Goal: Information Seeking & Learning: Learn about a topic

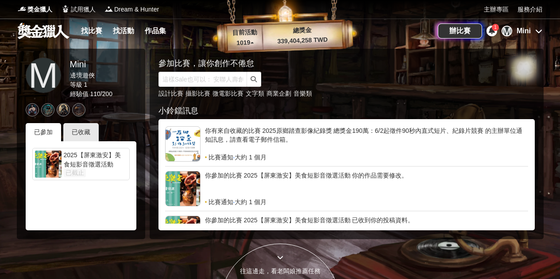
scroll to position [306, 0]
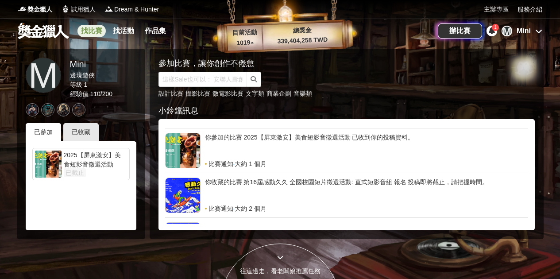
click at [84, 26] on link "找比賽" at bounding box center [91, 31] width 28 height 12
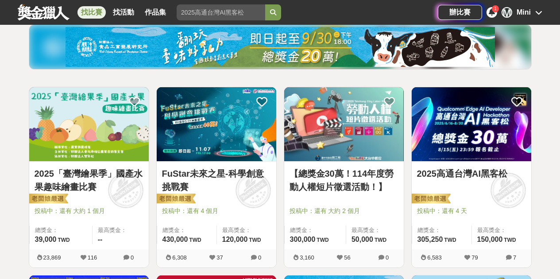
scroll to position [108, 0]
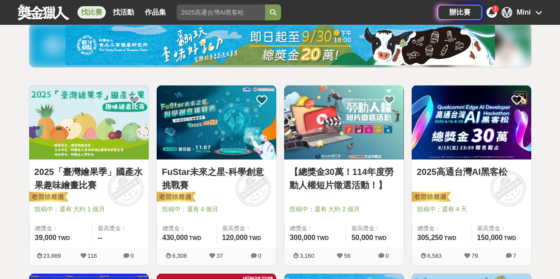
click at [343, 129] on img at bounding box center [344, 122] width 120 height 74
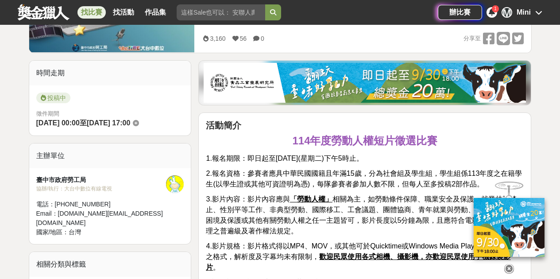
scroll to position [149, 0]
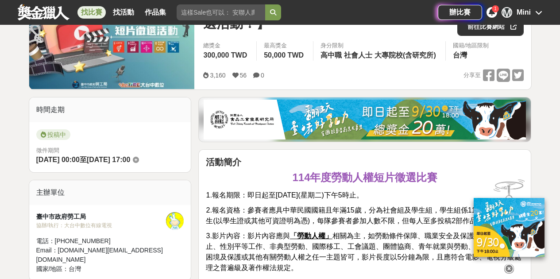
click at [507, 264] on icon at bounding box center [509, 269] width 10 height 10
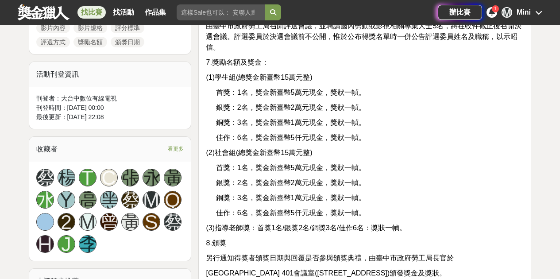
scroll to position [518, 0]
click at [171, 144] on span "看更多" at bounding box center [176, 149] width 16 height 10
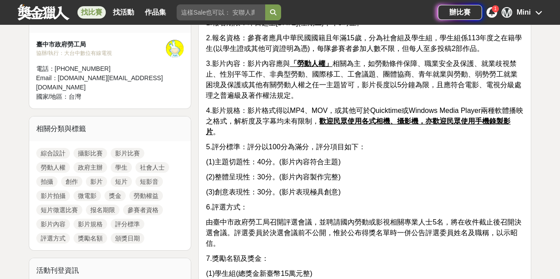
scroll to position [320, 0]
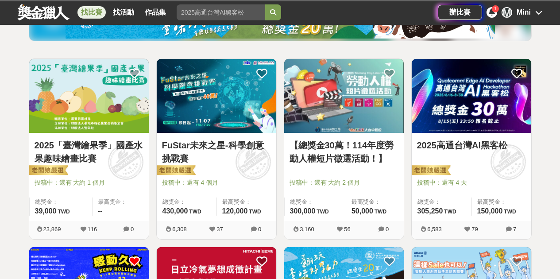
scroll to position [108, 0]
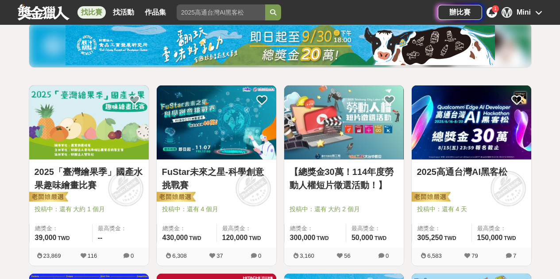
click at [120, 136] on img at bounding box center [89, 122] width 120 height 74
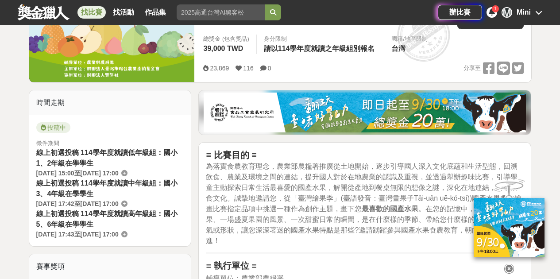
scroll to position [157, 0]
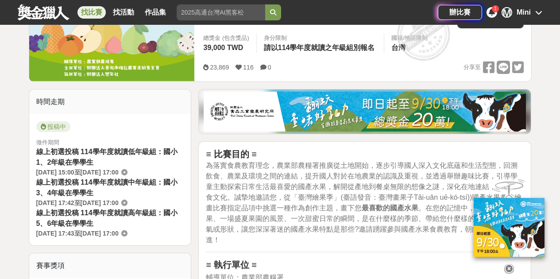
click at [508, 264] on icon at bounding box center [509, 269] width 10 height 10
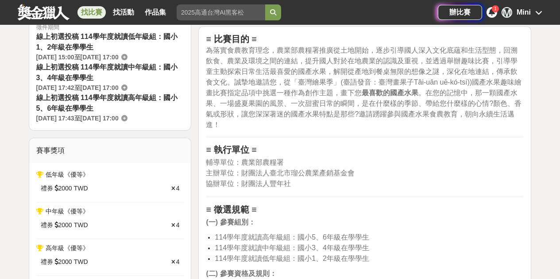
scroll to position [271, 0]
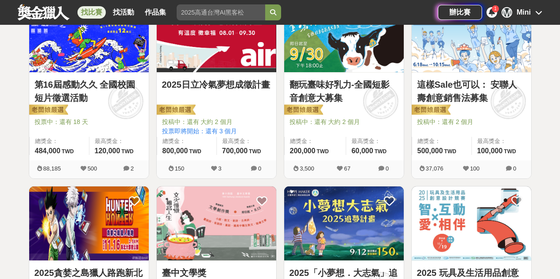
scroll to position [317, 0]
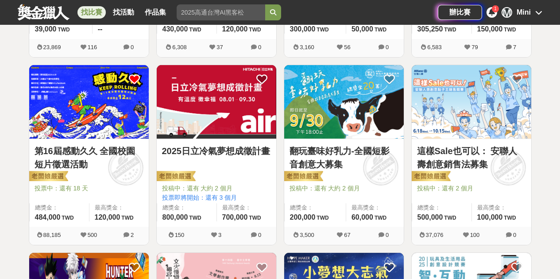
click at [327, 116] on img at bounding box center [344, 102] width 120 height 74
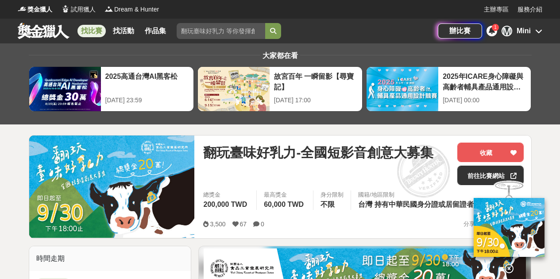
click at [513, 264] on icon at bounding box center [509, 269] width 10 height 10
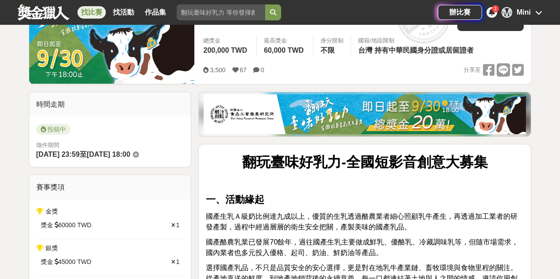
scroll to position [85, 0]
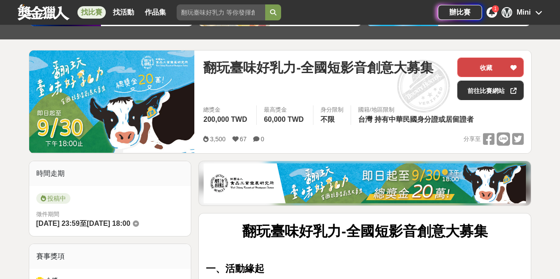
click at [484, 69] on button "收藏" at bounding box center [490, 67] width 66 height 19
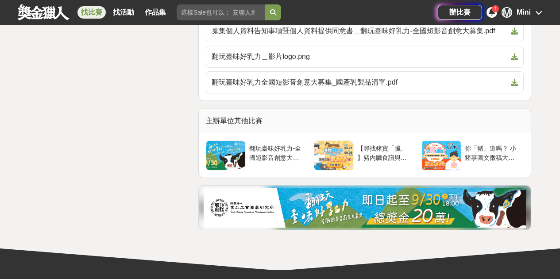
scroll to position [2865, 0]
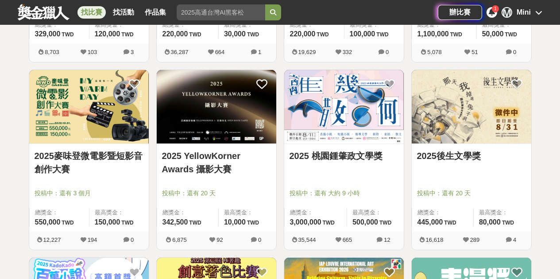
scroll to position [781, 0]
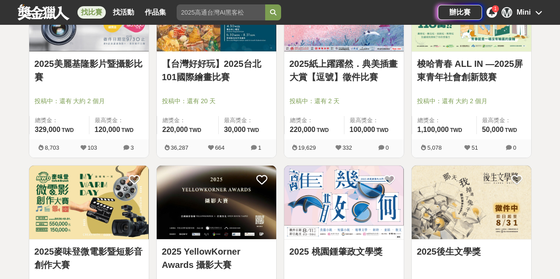
click at [104, 181] on img at bounding box center [89, 203] width 120 height 74
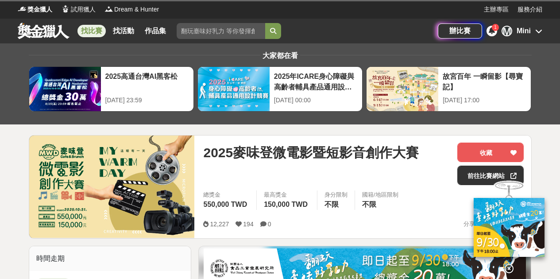
click at [508, 264] on icon at bounding box center [509, 269] width 10 height 10
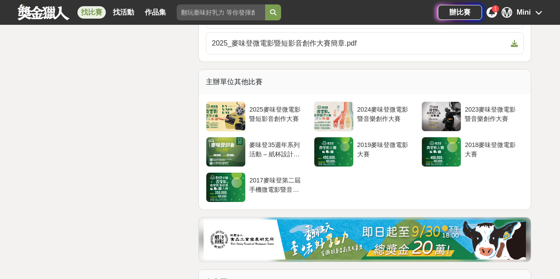
scroll to position [1817, 0]
click at [333, 121] on div at bounding box center [333, 116] width 39 height 29
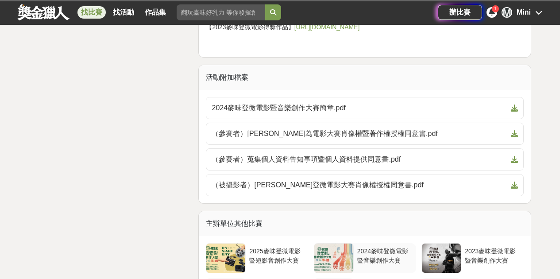
scroll to position [1821, 0]
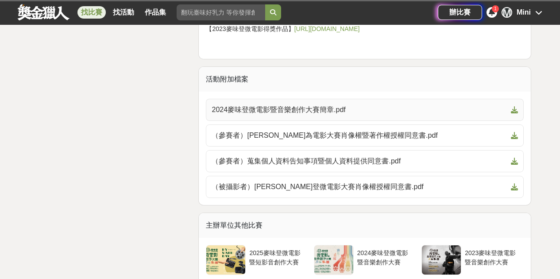
click at [324, 99] on link "2024麥味登微電影暨音樂創作大賽簡章.pdf" at bounding box center [365, 110] width 318 height 22
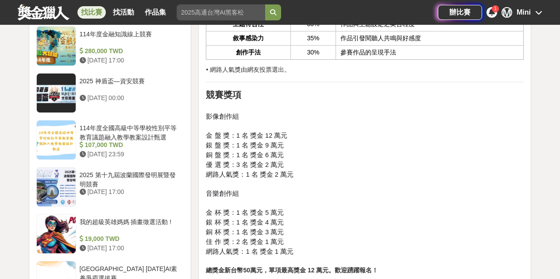
scroll to position [1066, 0]
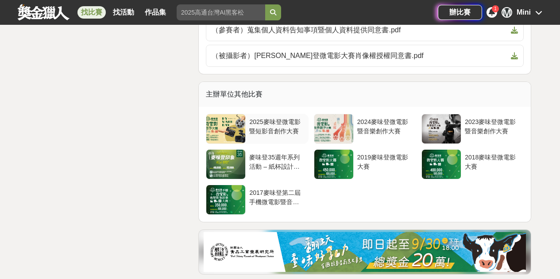
click at [273, 115] on div "2025麥味登微電影暨短影音創作大賽" at bounding box center [277, 129] width 62 height 30
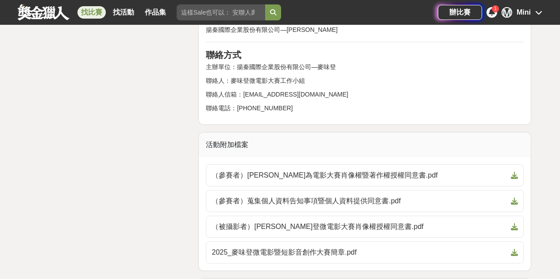
scroll to position [1653, 0]
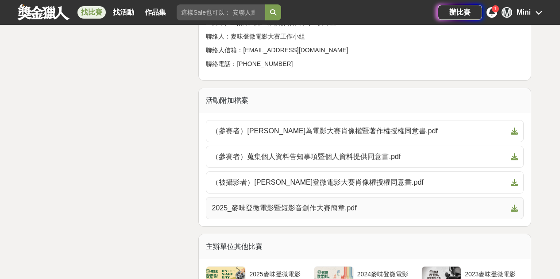
click at [267, 203] on span "2025_麥味登微電影暨短影音創作大賽簡章.pdf" at bounding box center [360, 208] width 296 height 11
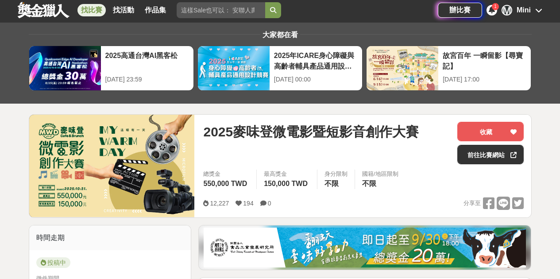
scroll to position [0, 0]
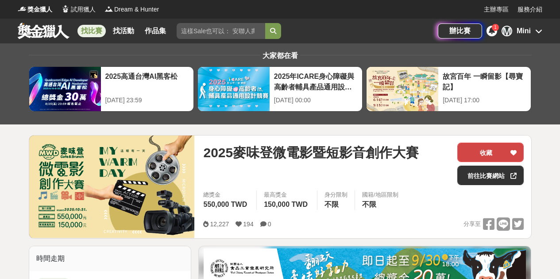
click at [469, 153] on button "收藏" at bounding box center [490, 152] width 66 height 19
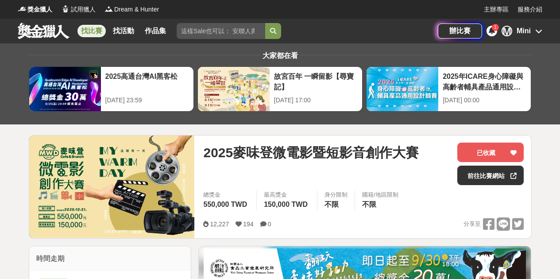
click at [80, 29] on link "找比賽" at bounding box center [91, 31] width 28 height 12
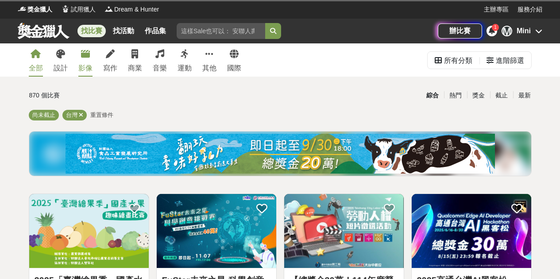
click at [80, 63] on div "影像" at bounding box center [85, 68] width 14 height 11
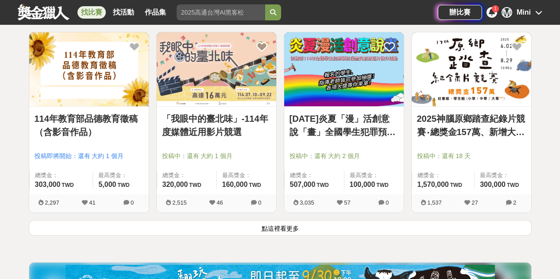
scroll to position [1102, 0]
click at [508, 149] on div "2025神腦原鄉踏查紀錄片競賽‧總獎金157萬、新增大專學生組 首獎10萬元 投稿中：還有 18 天 總獎金： 1,570,000 157 萬 TWD 最高獎…" at bounding box center [472, 151] width 120 height 88
click at [495, 111] on div "2025神腦原鄉踏查紀錄片競賽‧總獎金157萬、新增大專學生組 首獎10萬元 投稿中：還有 18 天 總獎金： 1,570,000 157 萬 TWD 最高獎…" at bounding box center [472, 151] width 120 height 88
click at [488, 86] on img at bounding box center [472, 69] width 120 height 74
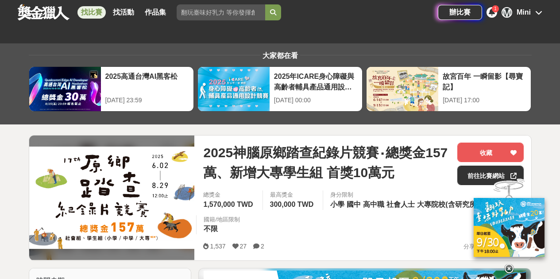
scroll to position [80, 0]
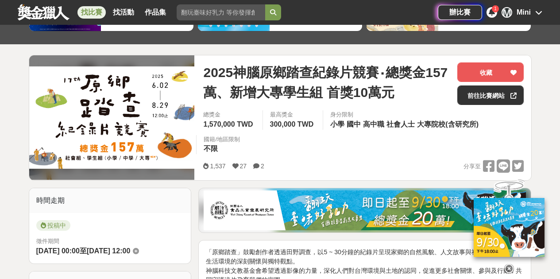
click at [511, 269] on icon at bounding box center [509, 269] width 10 height 10
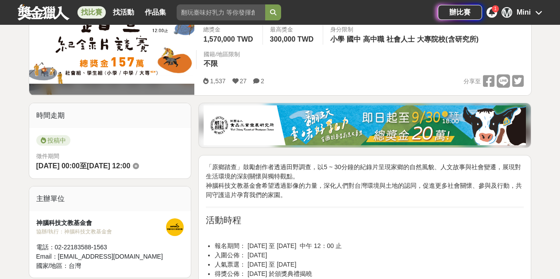
scroll to position [203, 0]
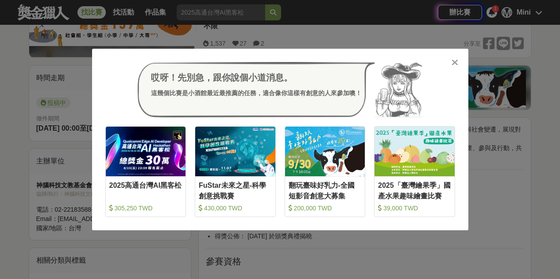
click at [520, 237] on div "哎呀！先別急，跟你說個小道消息。 這幾個比賽是小酒館最近最推薦的任務，適合像你這樣有創意的人來參加噢！ 收藏 2025高通台灣AI黑客松 305,250 TW…" at bounding box center [280, 139] width 560 height 279
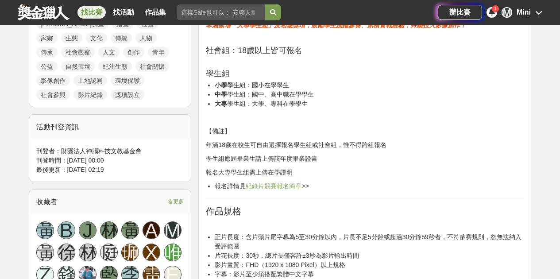
scroll to position [528, 0]
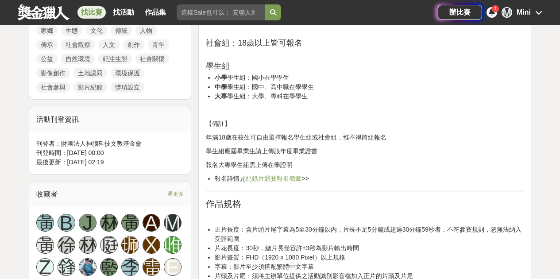
click at [269, 177] on link "紀錄片競賽報名簡章" at bounding box center [274, 178] width 56 height 7
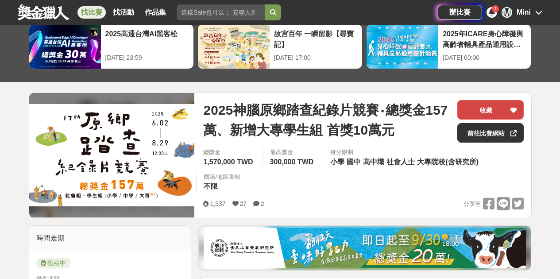
scroll to position [43, 0]
click at [465, 112] on button "收藏" at bounding box center [490, 109] width 66 height 19
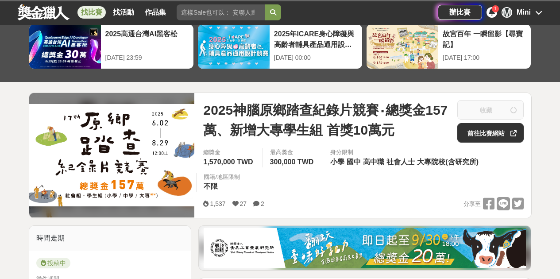
click at [88, 13] on link "找比賽" at bounding box center [91, 12] width 28 height 12
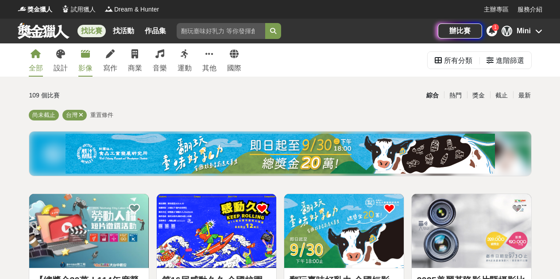
click at [83, 67] on div "影像" at bounding box center [85, 68] width 14 height 11
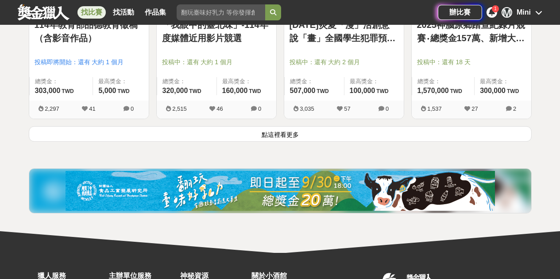
scroll to position [1151, 0]
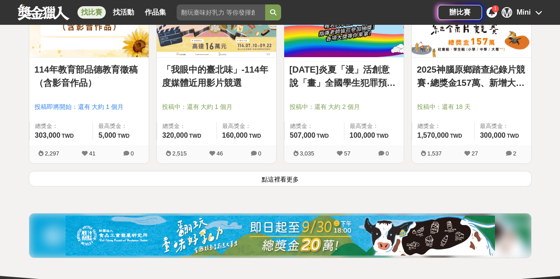
click at [88, 179] on button "點這裡看更多" at bounding box center [280, 178] width 503 height 15
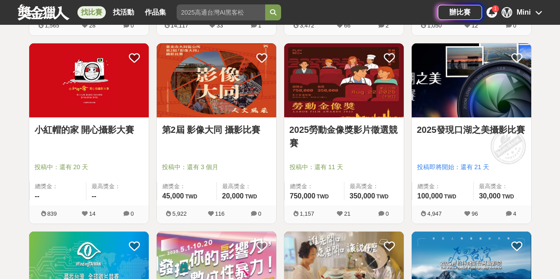
scroll to position [1468, 0]
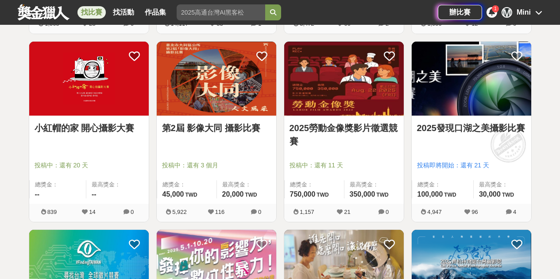
click at [96, 134] on link "小紅帽的家 開心攝影大賽" at bounding box center [89, 127] width 109 height 13
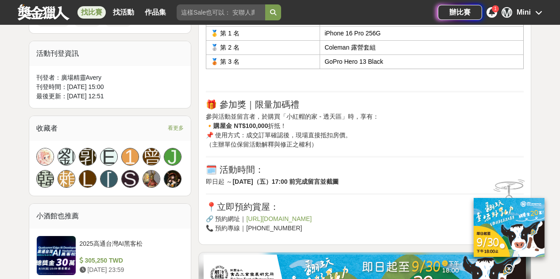
scroll to position [672, 0]
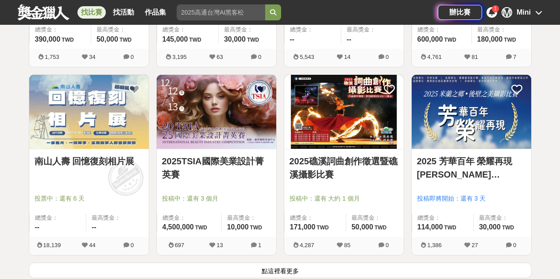
scroll to position [2268, 0]
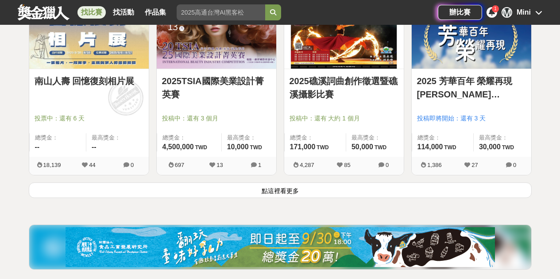
click at [278, 192] on button "點這裡看更多" at bounding box center [280, 189] width 503 height 15
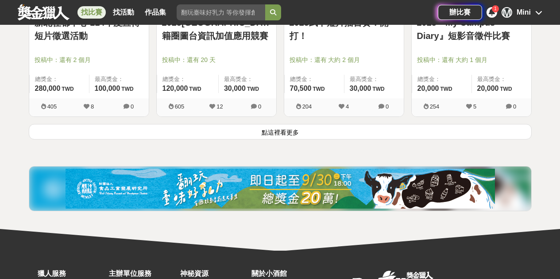
scroll to position [3455, 0]
click at [346, 127] on button "點這裡看更多" at bounding box center [280, 131] width 503 height 15
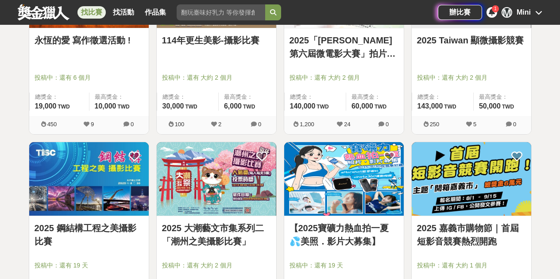
scroll to position [3889, 0]
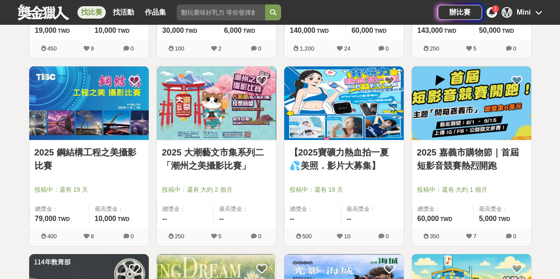
click at [230, 153] on link "2025 大潮藝文市集系列二「潮州之美攝影比賽」" at bounding box center [216, 159] width 109 height 27
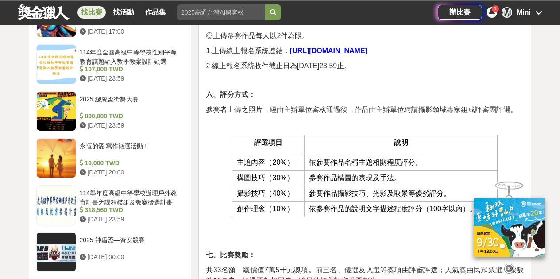
scroll to position [1026, 0]
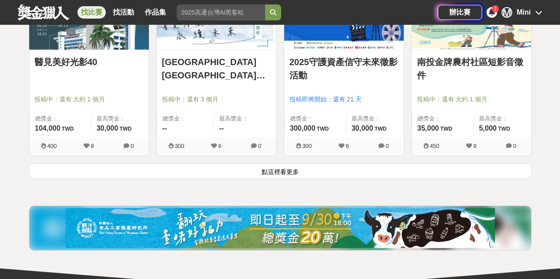
scroll to position [4610, 0]
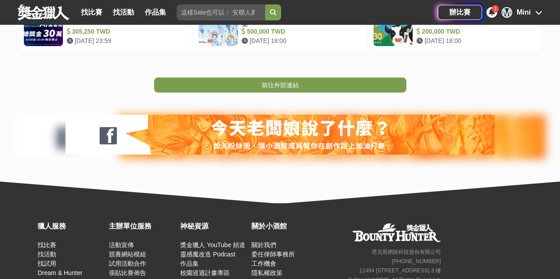
scroll to position [225, 0]
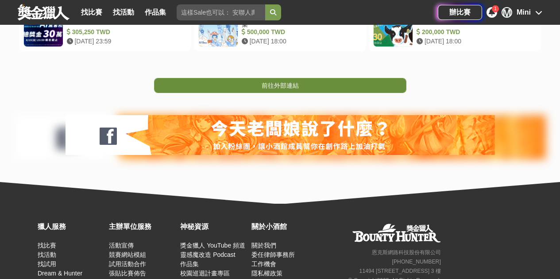
click at [318, 85] on link "前往外部連結" at bounding box center [280, 85] width 252 height 15
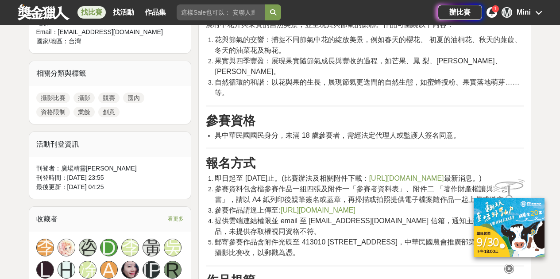
scroll to position [368, 0]
click at [508, 267] on icon at bounding box center [509, 269] width 10 height 10
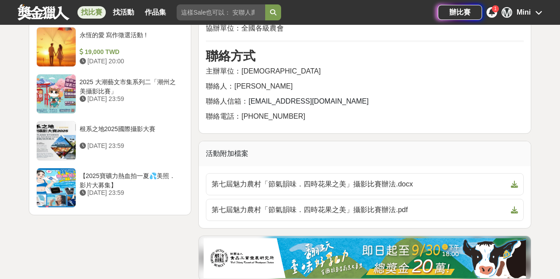
scroll to position [1152, 0]
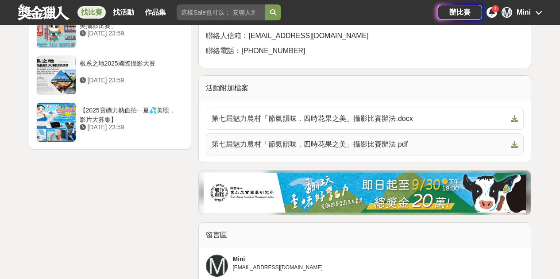
click at [407, 148] on link "第七屆魅力農村「節氣韻味．四時花果之美」攝影比賽辦法.pdf" at bounding box center [365, 144] width 318 height 22
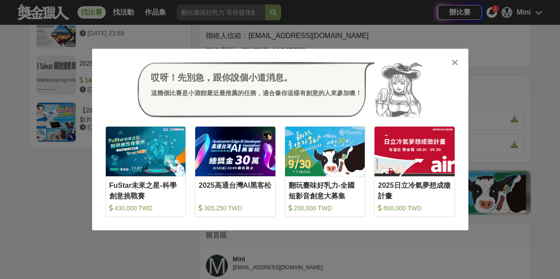
click at [507, 145] on div "哎呀！先別急，跟你說個小道消息。 這幾個比賽是小酒館最近最推薦的任務，適合像你這樣有創意的人來參加噢！ 收藏 FuStar未來之星-科學創意挑戰賽 430,0…" at bounding box center [280, 139] width 560 height 279
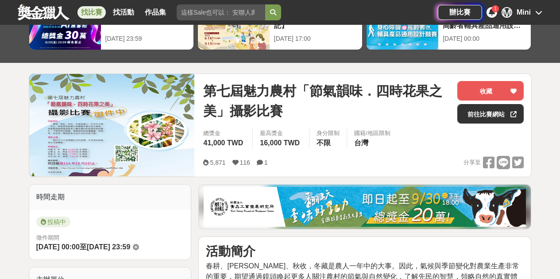
scroll to position [0, 0]
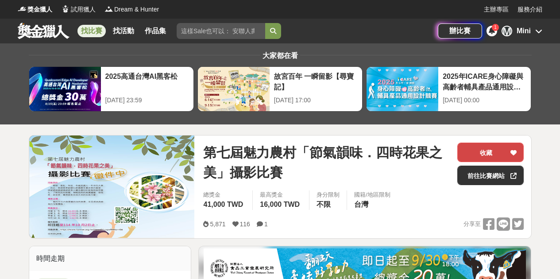
click at [479, 149] on button "收藏" at bounding box center [490, 152] width 66 height 19
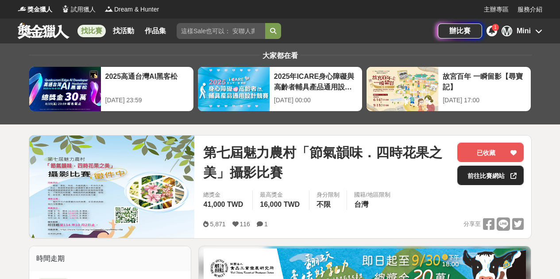
click at [489, 176] on link "前往比賽網站" at bounding box center [490, 175] width 66 height 19
click at [523, 32] on div "Mini" at bounding box center [524, 31] width 14 height 11
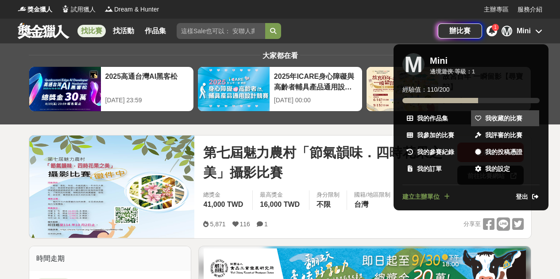
click at [500, 121] on span "我收藏的比賽" at bounding box center [503, 118] width 37 height 9
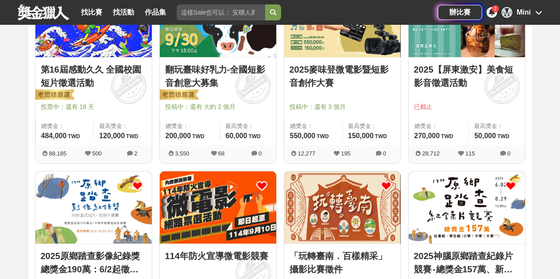
scroll to position [86, 0]
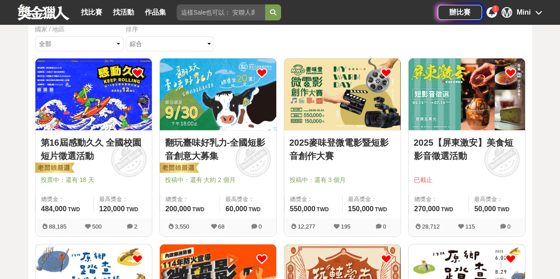
click at [336, 121] on img at bounding box center [342, 94] width 116 height 72
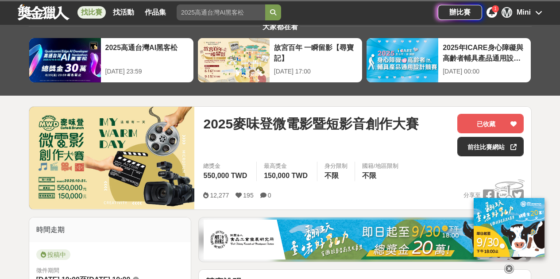
scroll to position [46, 0]
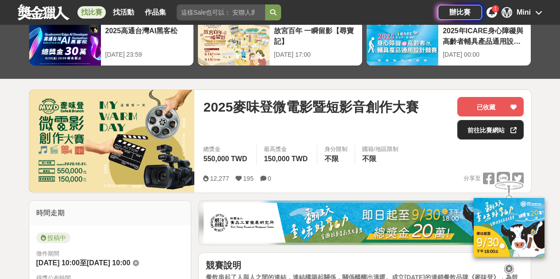
click at [473, 137] on link "前往比賽網站" at bounding box center [490, 129] width 66 height 19
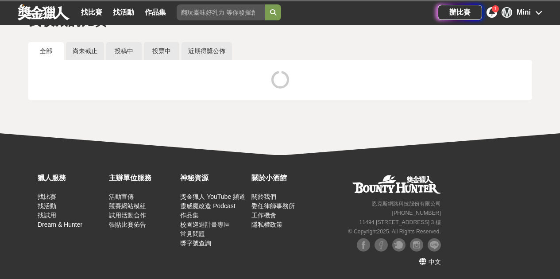
scroll to position [44, 0]
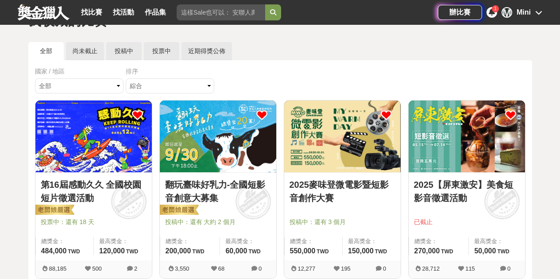
click at [200, 153] on img at bounding box center [218, 137] width 116 height 72
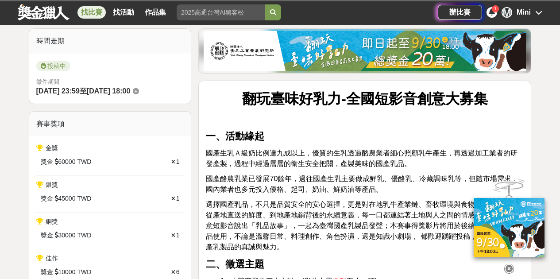
scroll to position [119, 0]
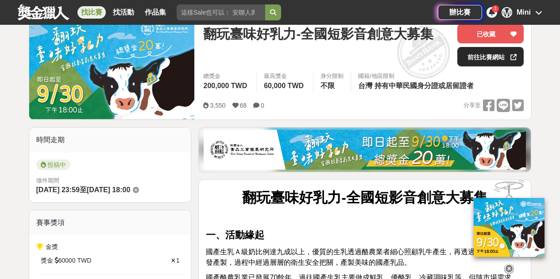
click at [509, 65] on link "前往比賽網站" at bounding box center [490, 56] width 66 height 19
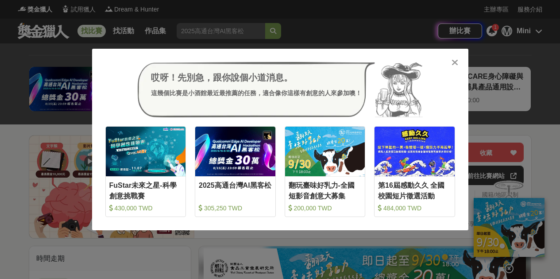
click at [305, 28] on div "哎呀！先別急，跟你說個小道消息。 這幾個比賽是小酒館最近最推薦的任務，適合像你這樣有創意的人來參加噢！ 收藏 FuStar未來之星-科學創意挑戰賽 430,0…" at bounding box center [280, 139] width 560 height 279
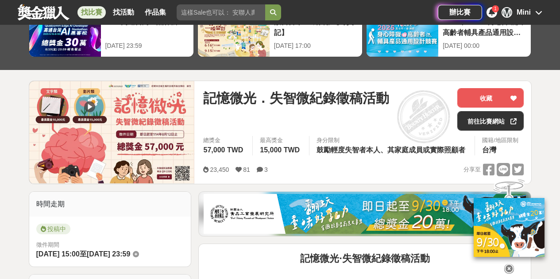
scroll to position [187, 0]
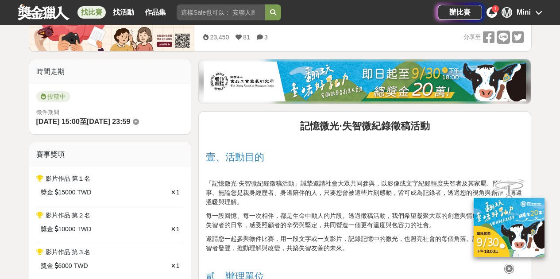
click at [508, 264] on icon at bounding box center [509, 269] width 10 height 10
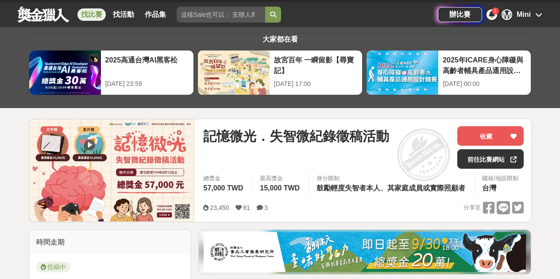
scroll to position [0, 0]
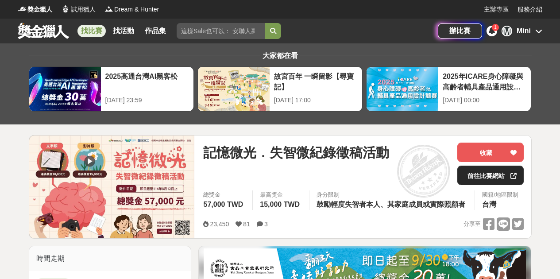
click at [468, 176] on link "前往比賽網站" at bounding box center [490, 175] width 66 height 19
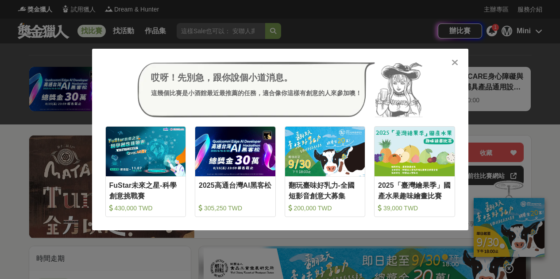
click at [360, 22] on div "哎呀！先別急，跟你說個小道消息。 這幾個比賽是小酒館最近最推薦的任務，適合像你這樣有創意的人來參加噢！ 收藏 FuStar未來之星-科學創意挑戰賽 430,0…" at bounding box center [280, 139] width 560 height 279
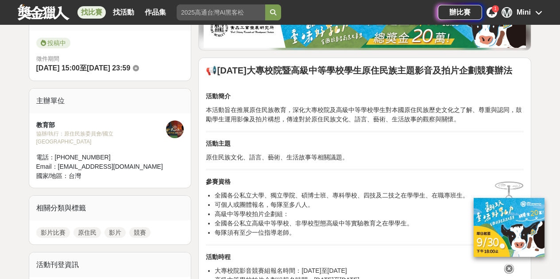
scroll to position [303, 0]
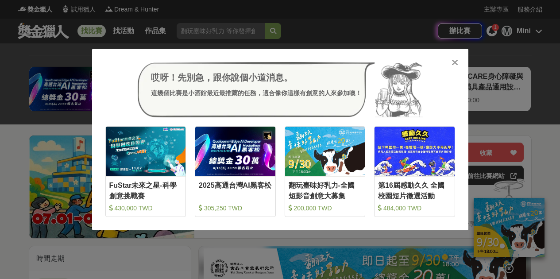
click at [314, 30] on div "哎呀！先別急，跟你說個小道消息。 這幾個比賽是小酒館最近最推薦的任務，適合像你這樣有創意的人來參加噢！ 收藏 FuStar未來之星-科學創意挑戰賽 430,0…" at bounding box center [280, 139] width 560 height 279
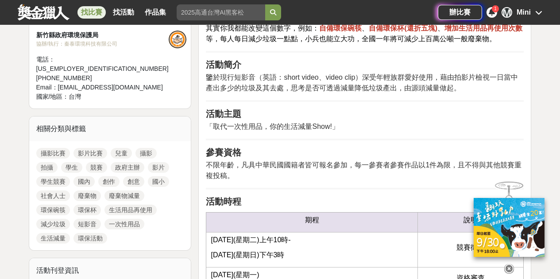
scroll to position [375, 0]
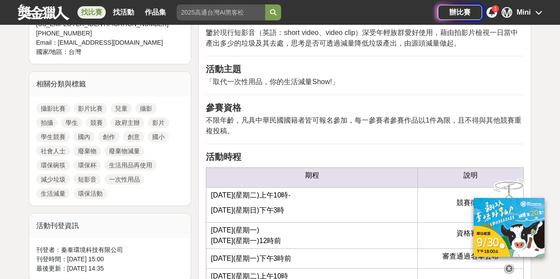
click at [505, 267] on icon at bounding box center [509, 269] width 10 height 10
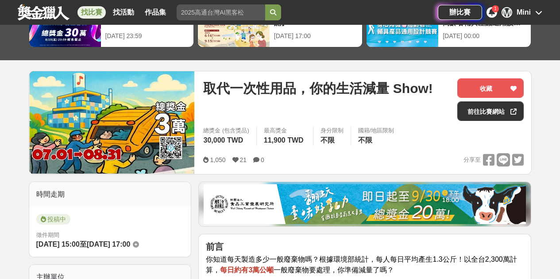
scroll to position [52, 0]
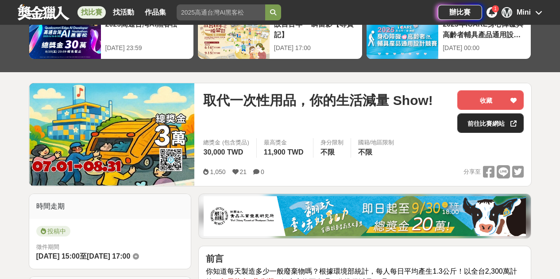
click at [481, 127] on link "前往比賽網站" at bounding box center [490, 122] width 66 height 19
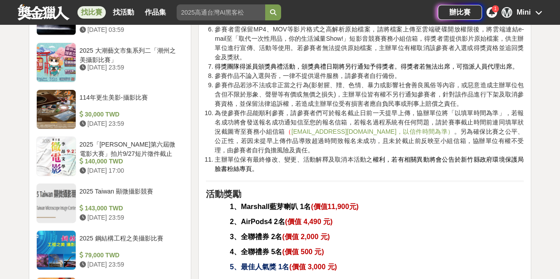
scroll to position [966, 0]
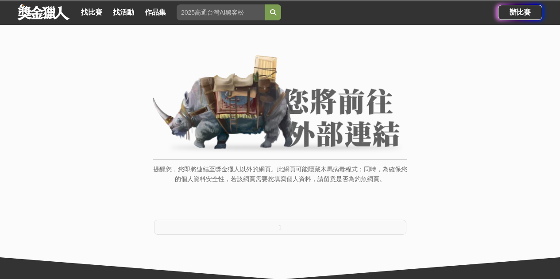
scroll to position [73, 0]
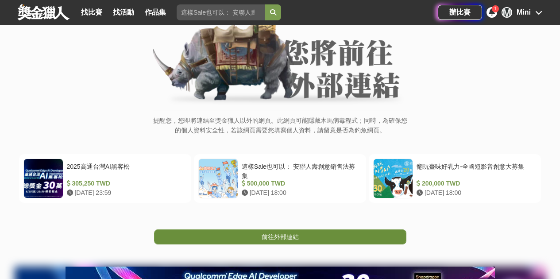
click at [285, 229] on link "前往外部連結" at bounding box center [280, 236] width 252 height 15
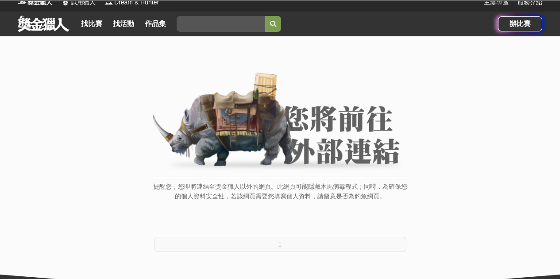
scroll to position [16, 0]
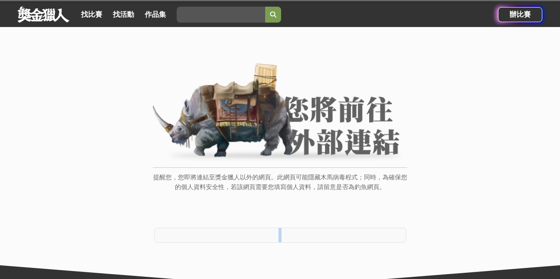
click at [294, 248] on div "提醒您，您即將連結至獎金獵人以外的網頁。此網頁可能隱藏木馬病毒程式；同時，為確保您的個人資料安全性，若該網頁需要您填寫個人資料，請留意是否為釣魚網頁。 1" at bounding box center [280, 157] width 560 height 260
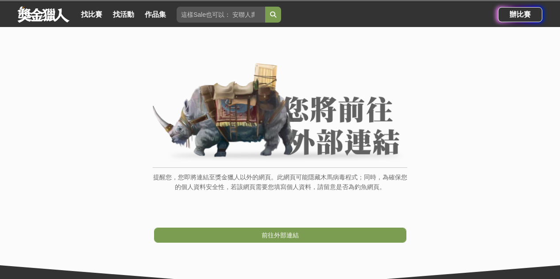
click at [301, 236] on div "提醒您，您即將連結至獎金獵人以外的網頁。此網頁可能隱藏木馬病毒程式；同時，為確保您的個人資料安全性，若該網頁需要您填寫個人資料，請留意是否為釣魚網頁。 前往外…" at bounding box center [280, 157] width 560 height 260
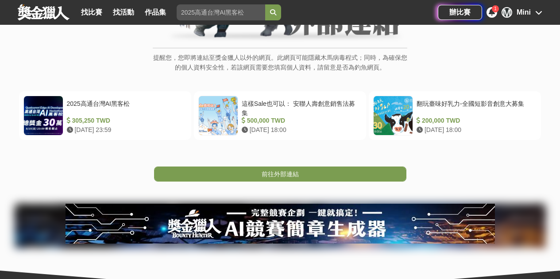
scroll to position [139, 0]
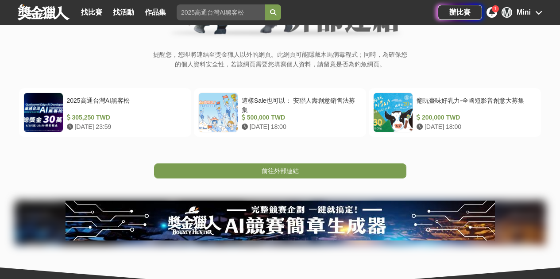
click at [318, 172] on link "前往外部連結" at bounding box center [280, 170] width 252 height 15
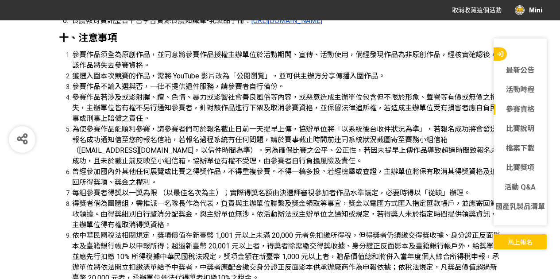
scroll to position [1913, 0]
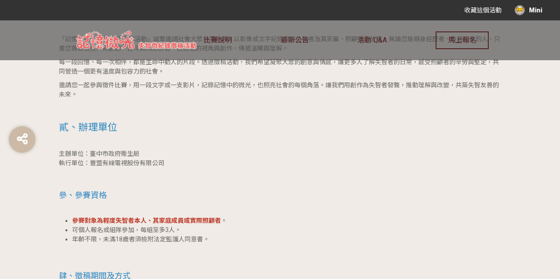
scroll to position [633, 0]
drag, startPoint x: 127, startPoint y: 219, endPoint x: 233, endPoint y: 212, distance: 107.0
drag, startPoint x: 233, startPoint y: 212, endPoint x: 235, endPoint y: 219, distance: 7.2
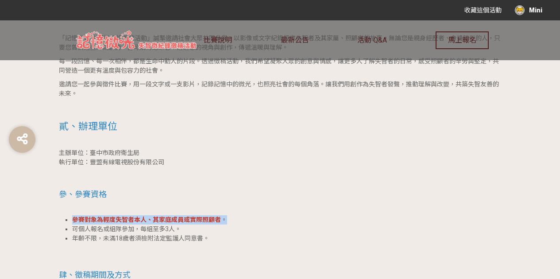
click at [235, 219] on li "參賽對象為輕度失智者本人、其家庭成員或實際照顧者 。" at bounding box center [287, 219] width 430 height 9
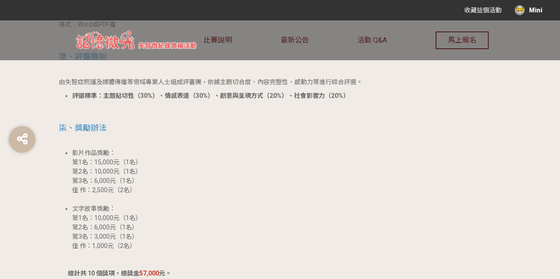
scroll to position [1228, 0]
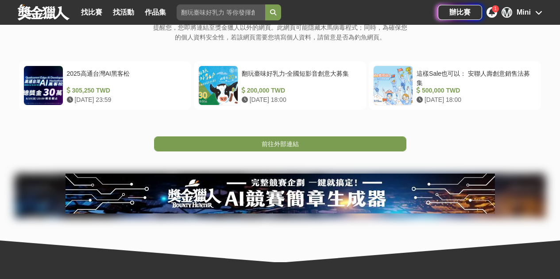
scroll to position [103, 0]
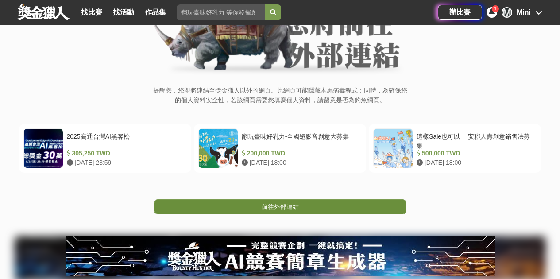
drag, startPoint x: 279, startPoint y: 211, endPoint x: 278, endPoint y: 201, distance: 10.7
click at [279, 211] on link "前往外部連結" at bounding box center [280, 206] width 252 height 15
